Goal: Task Accomplishment & Management: Manage account settings

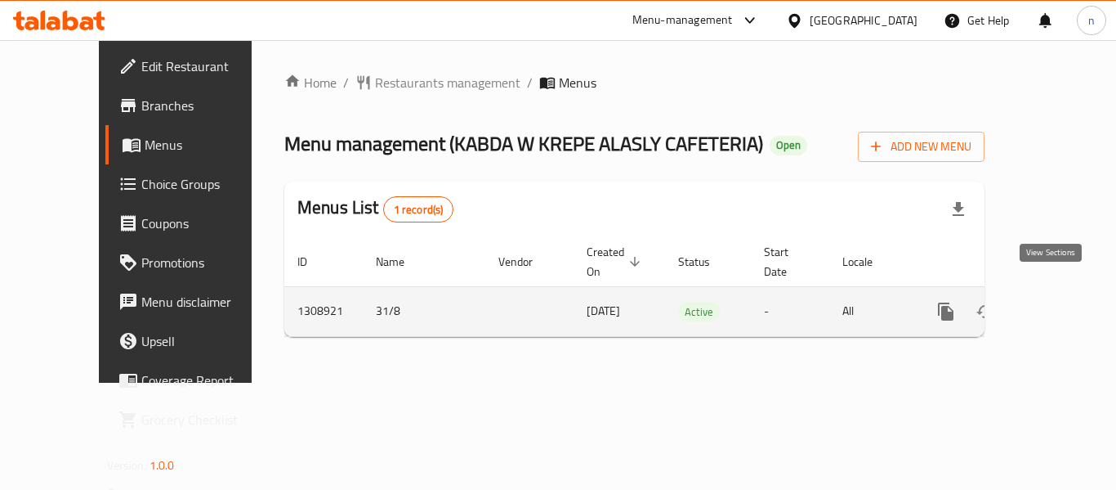
click at [1054, 302] on icon "enhanced table" at bounding box center [1064, 312] width 20 height 20
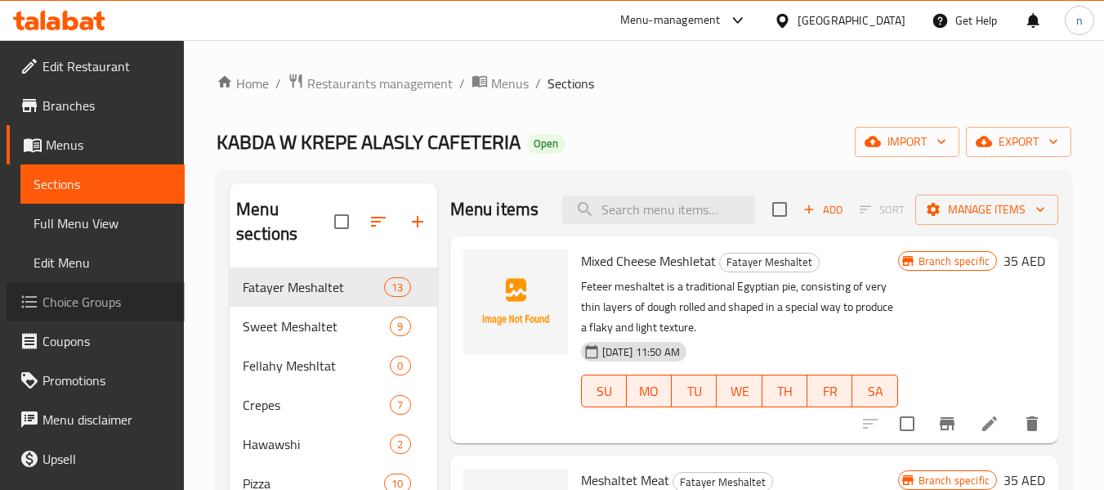
click at [110, 302] on span "Choice Groups" at bounding box center [106, 302] width 129 height 20
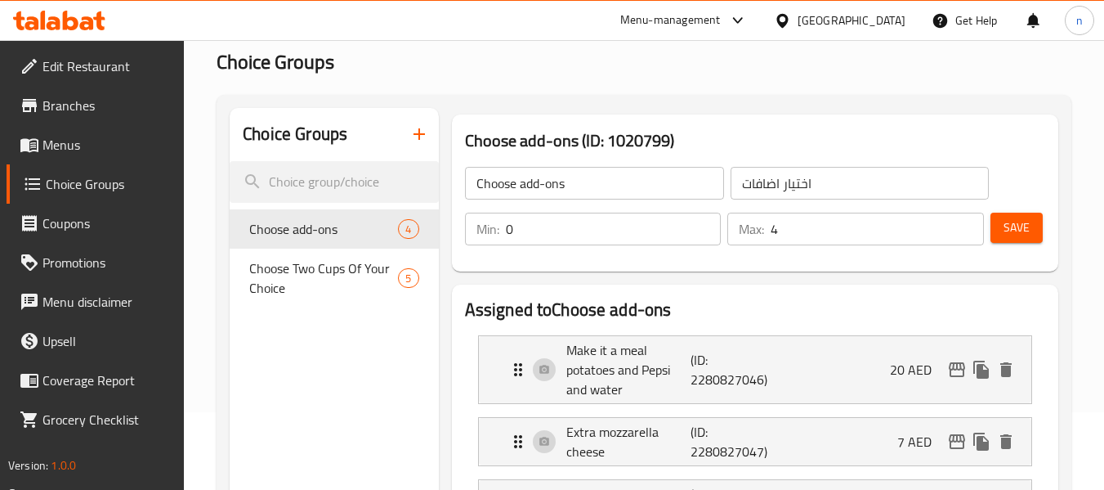
scroll to position [163, 0]
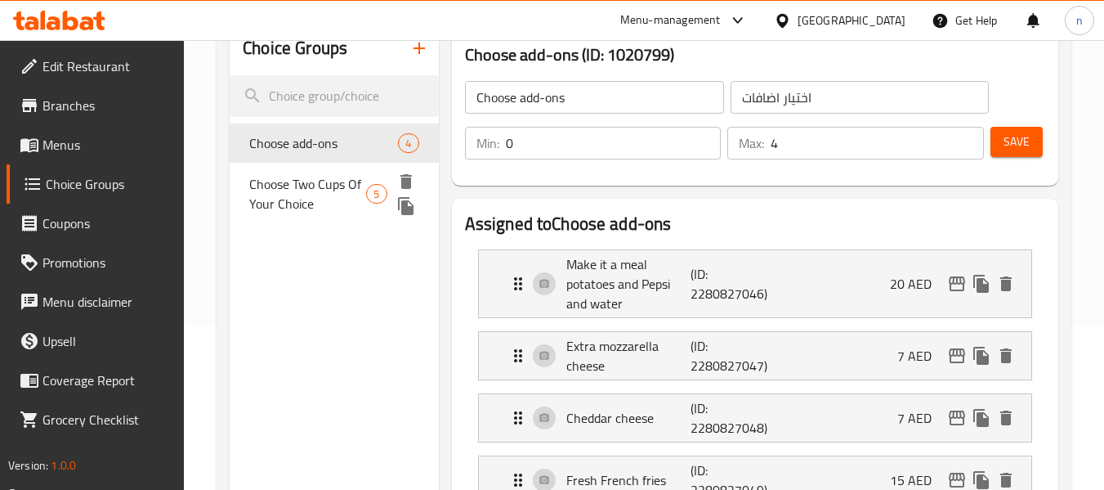
click at [285, 184] on span "Choose Two Cups Of Your Choice" at bounding box center [307, 193] width 117 height 39
type input "Choose Two Cups Of Your Choice"
type input "[PERSON_NAME] من اختيارك"
type input "1"
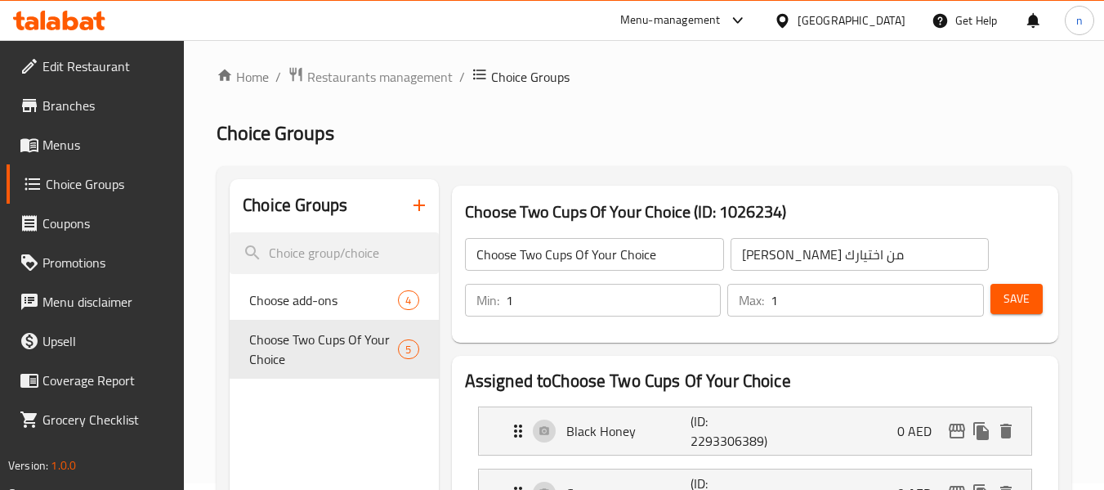
scroll to position [0, 0]
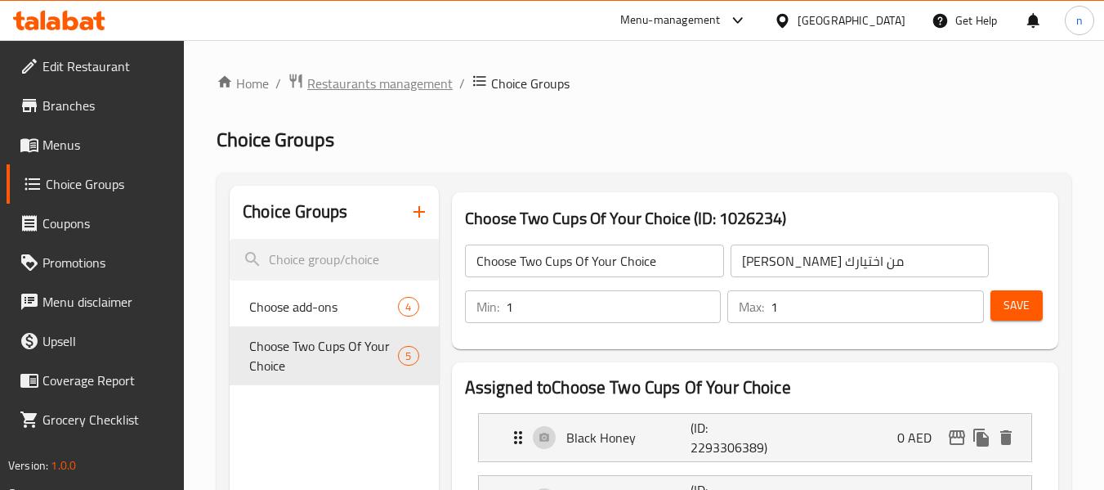
click at [344, 81] on span "Restaurants management" at bounding box center [379, 84] width 145 height 20
